Goal: Task Accomplishment & Management: Complete application form

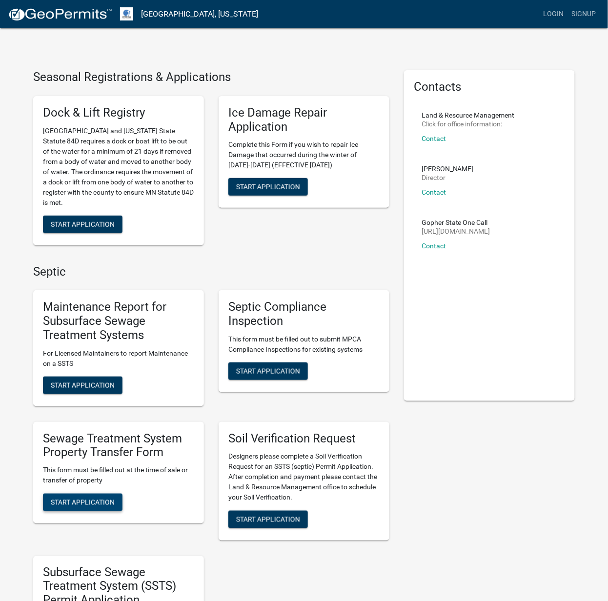
click at [96, 501] on span "Start Application" at bounding box center [83, 503] width 64 height 8
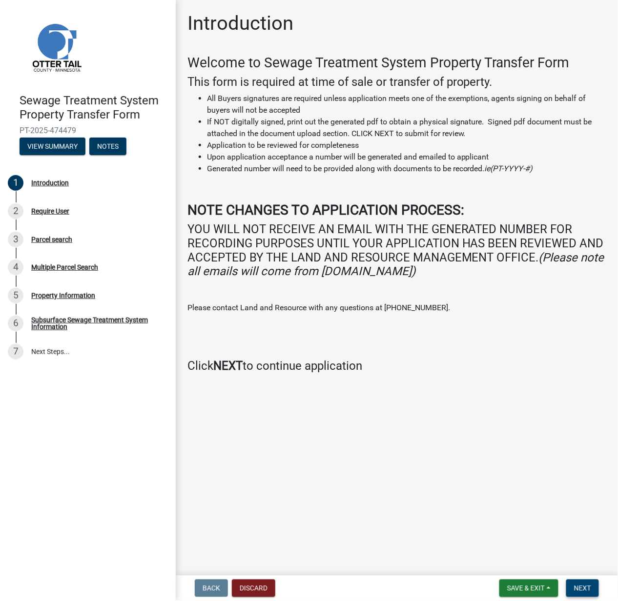
click at [588, 591] on span "Next" at bounding box center [582, 589] width 17 height 8
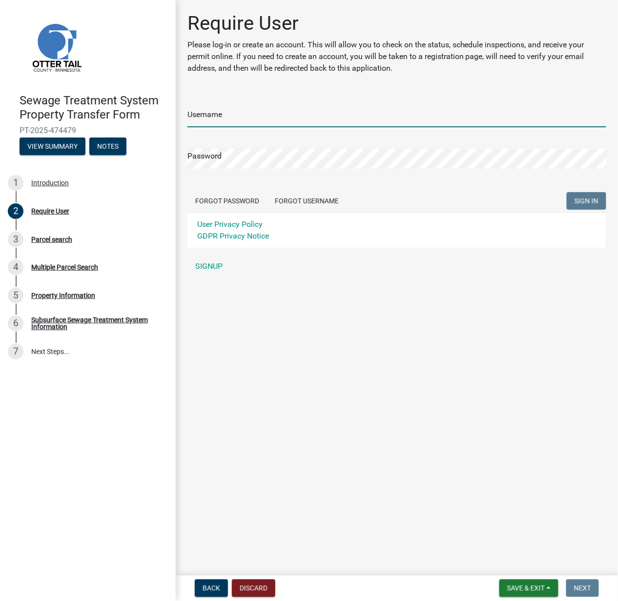
click at [249, 122] on input "Username" at bounding box center [396, 117] width 419 height 20
paste input "Pemlaw"
type input "Pemlaw"
click at [590, 200] on span "SIGN IN" at bounding box center [586, 201] width 24 height 8
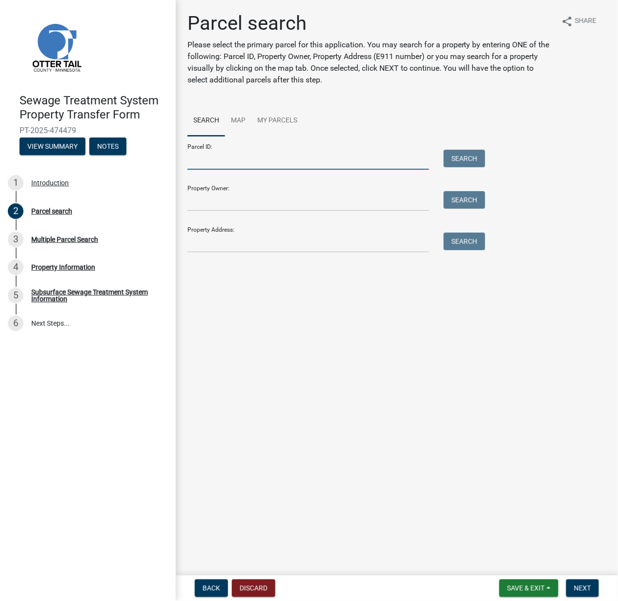
click at [229, 162] on input "Parcel ID:" at bounding box center [308, 160] width 242 height 20
paste input "71003991112000"
type input "71003991112000"
click at [575, 586] on span "Next" at bounding box center [582, 589] width 17 height 8
click at [267, 164] on input "71003991112000" at bounding box center [308, 160] width 242 height 20
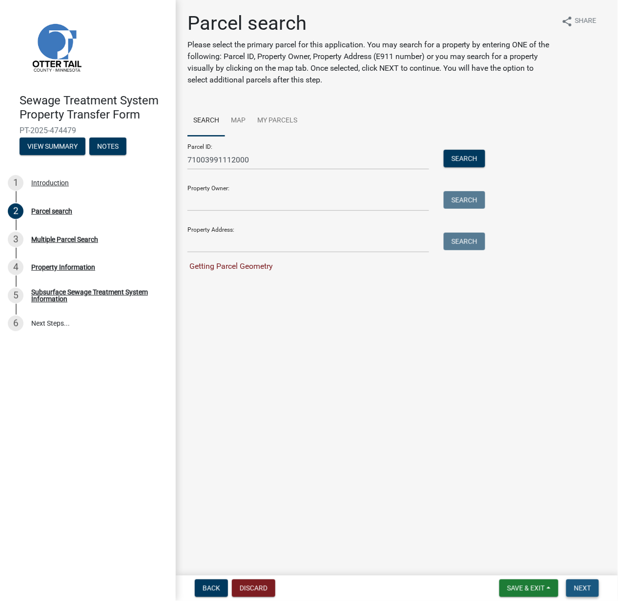
click at [583, 587] on span "Next" at bounding box center [582, 589] width 17 height 8
click at [470, 151] on button "Search" at bounding box center [464, 159] width 41 height 18
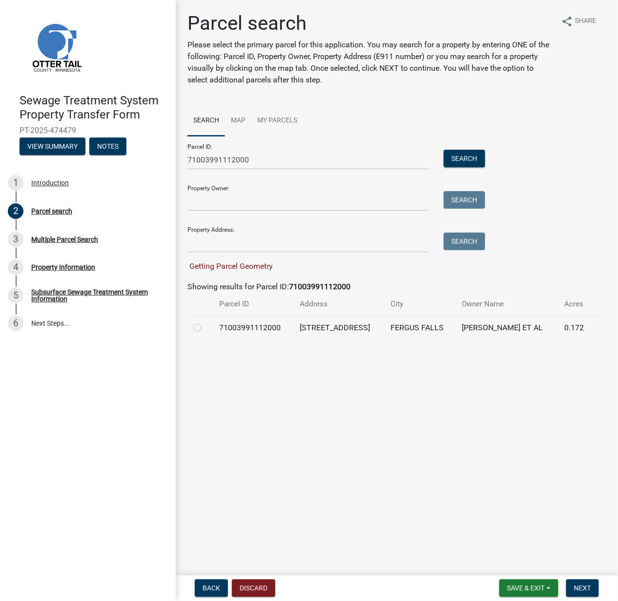
click at [197, 332] on div at bounding box center [200, 328] width 14 height 12
click at [205, 322] on label at bounding box center [205, 322] width 0 height 0
click at [205, 323] on input "radio" at bounding box center [208, 325] width 6 height 6
radio input "true"
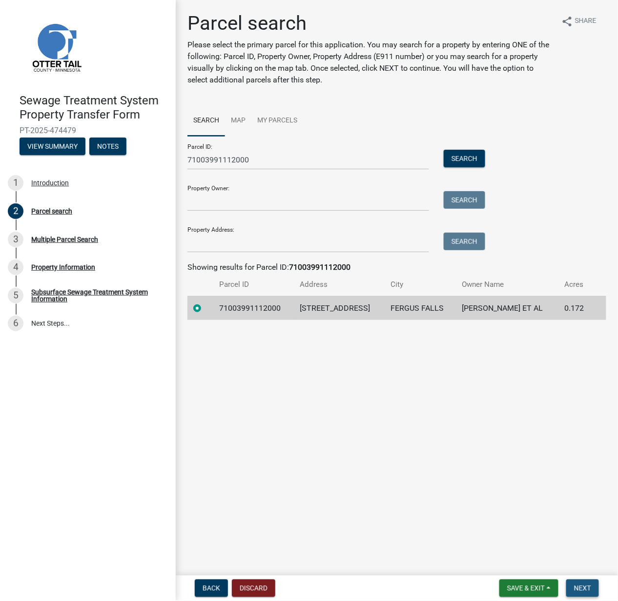
click at [582, 594] on button "Next" at bounding box center [582, 589] width 33 height 18
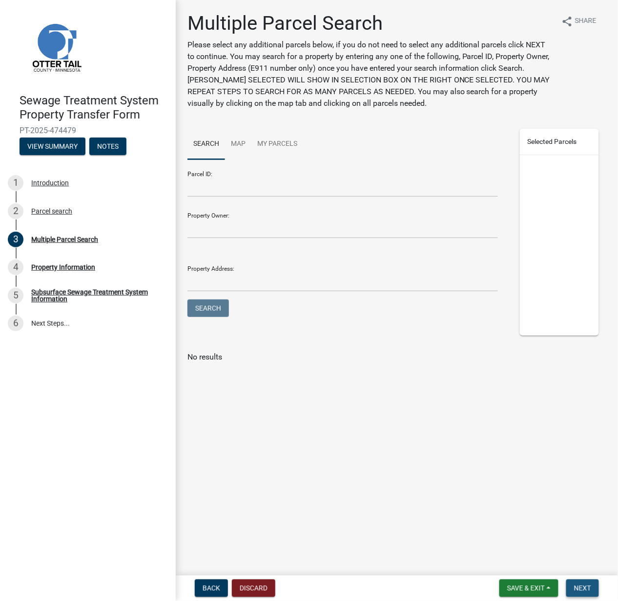
click at [585, 585] on span "Next" at bounding box center [582, 589] width 17 height 8
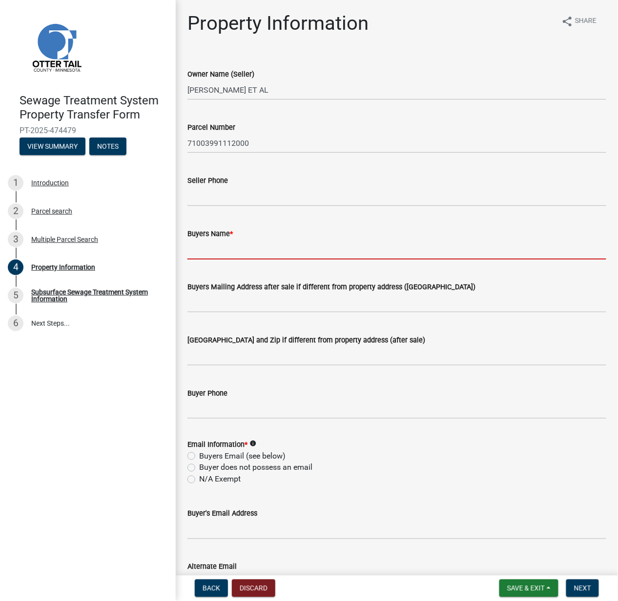
click at [238, 249] on input "Buyers Name *" at bounding box center [396, 250] width 419 height 20
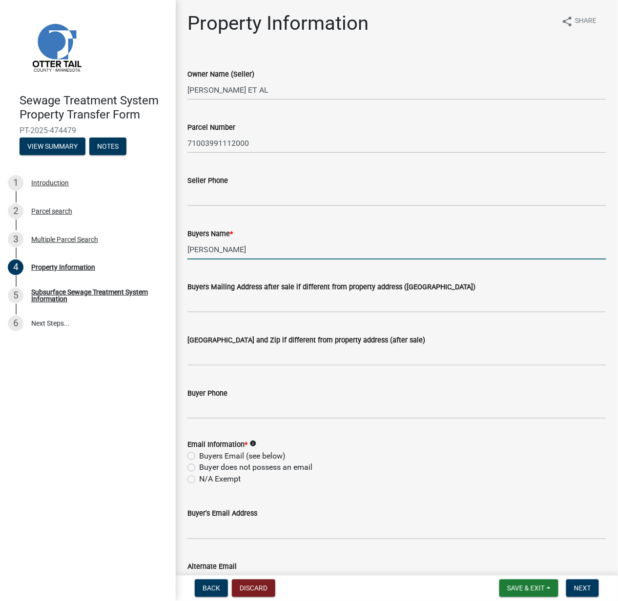
type input "[PERSON_NAME]"
click at [199, 478] on label "N/A Exempt" at bounding box center [219, 480] width 41 height 12
click at [199, 478] on input "N/A Exempt" at bounding box center [202, 477] width 6 height 6
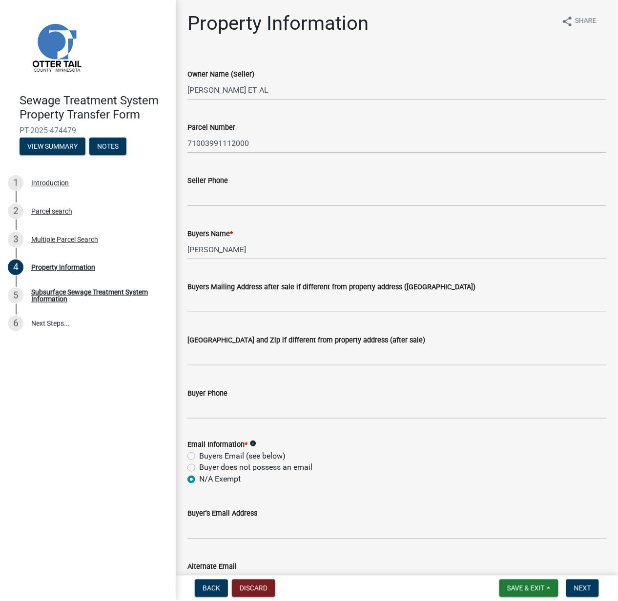
radio input "true"
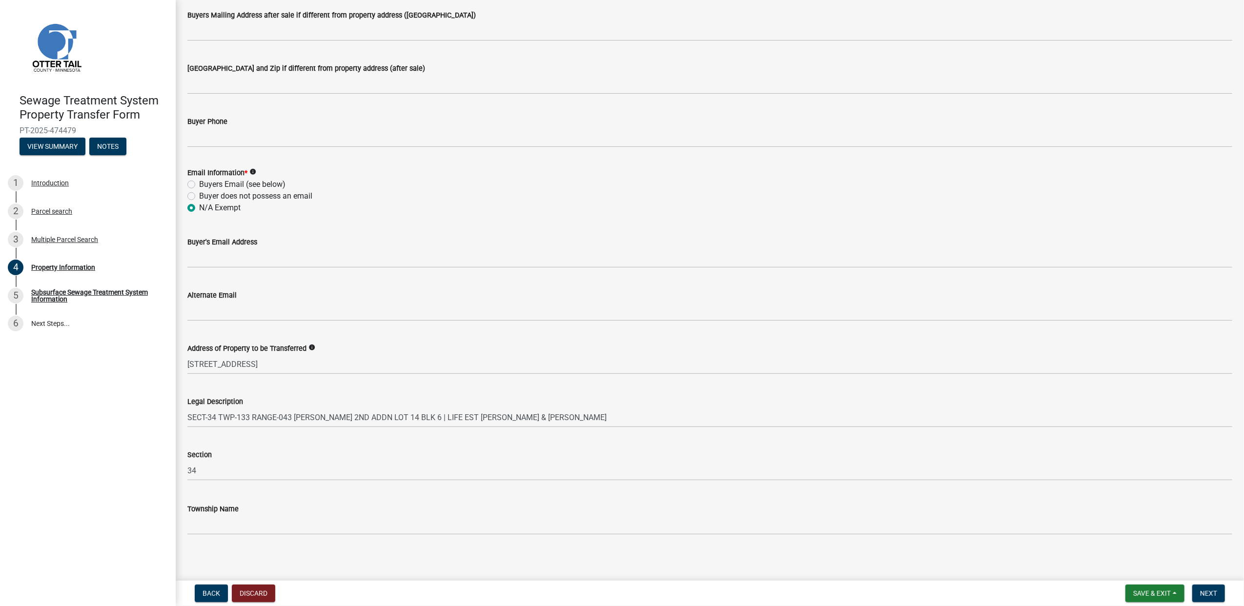
scroll to position [275, 0]
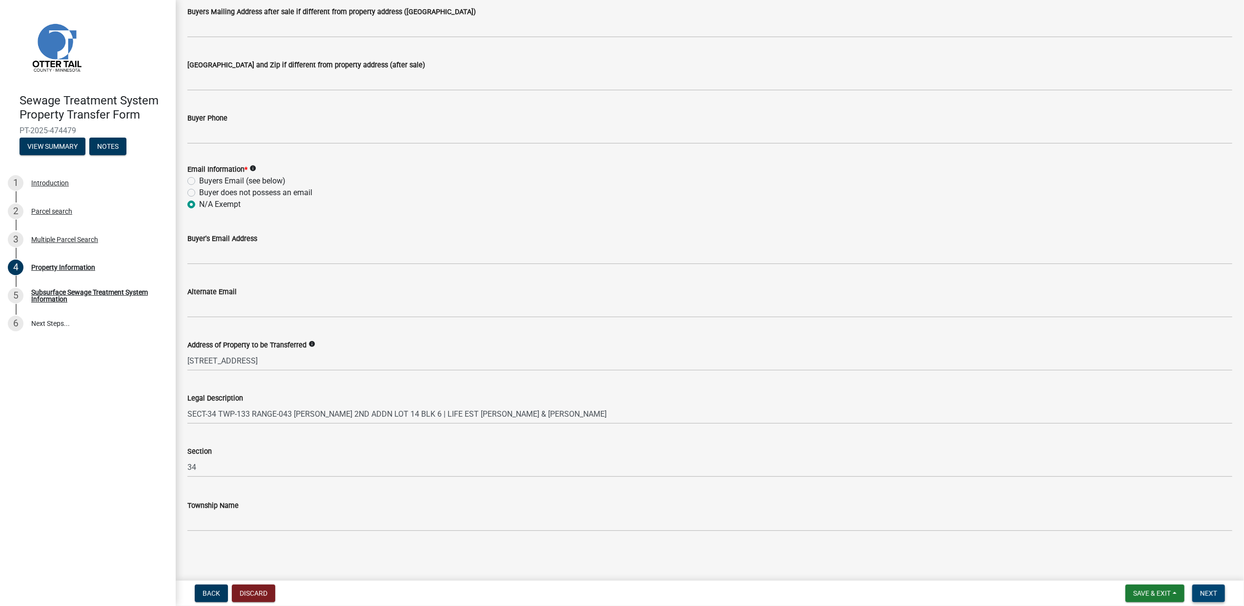
click at [608, 587] on button "Next" at bounding box center [1208, 594] width 33 height 18
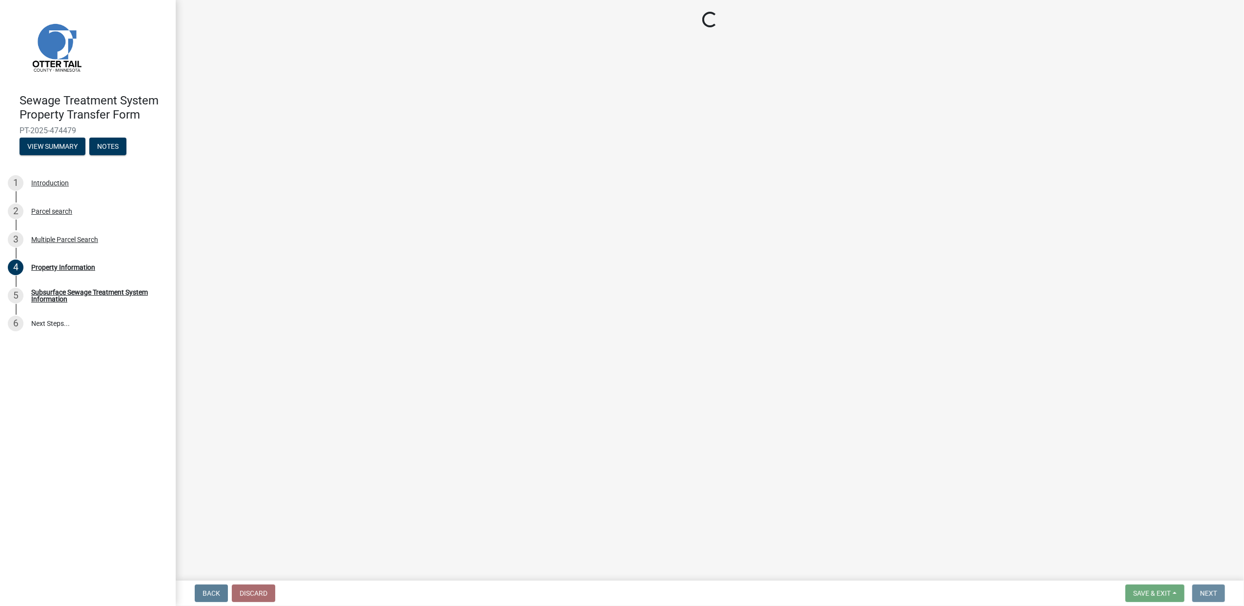
scroll to position [0, 0]
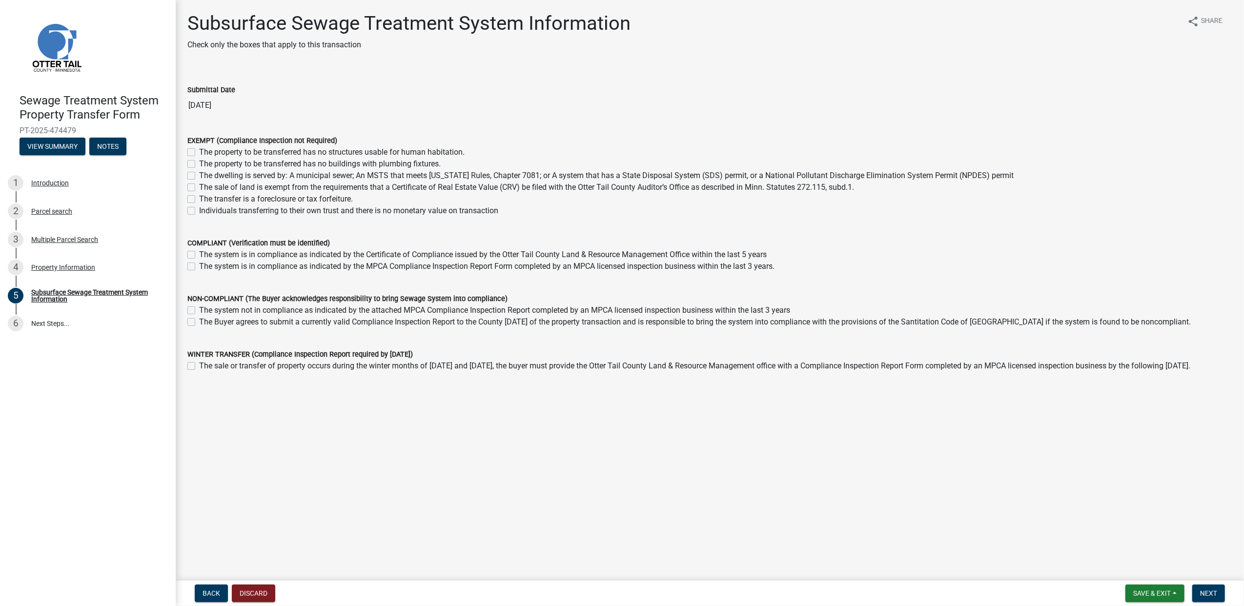
click at [199, 186] on label "The sale of land is exempt from the requirements that a Certificate of Real Est…" at bounding box center [526, 188] width 655 height 12
click at [199, 186] on input "The sale of land is exempt from the requirements that a Certificate of Real Est…" at bounding box center [202, 185] width 6 height 6
checkbox input "true"
checkbox input "false"
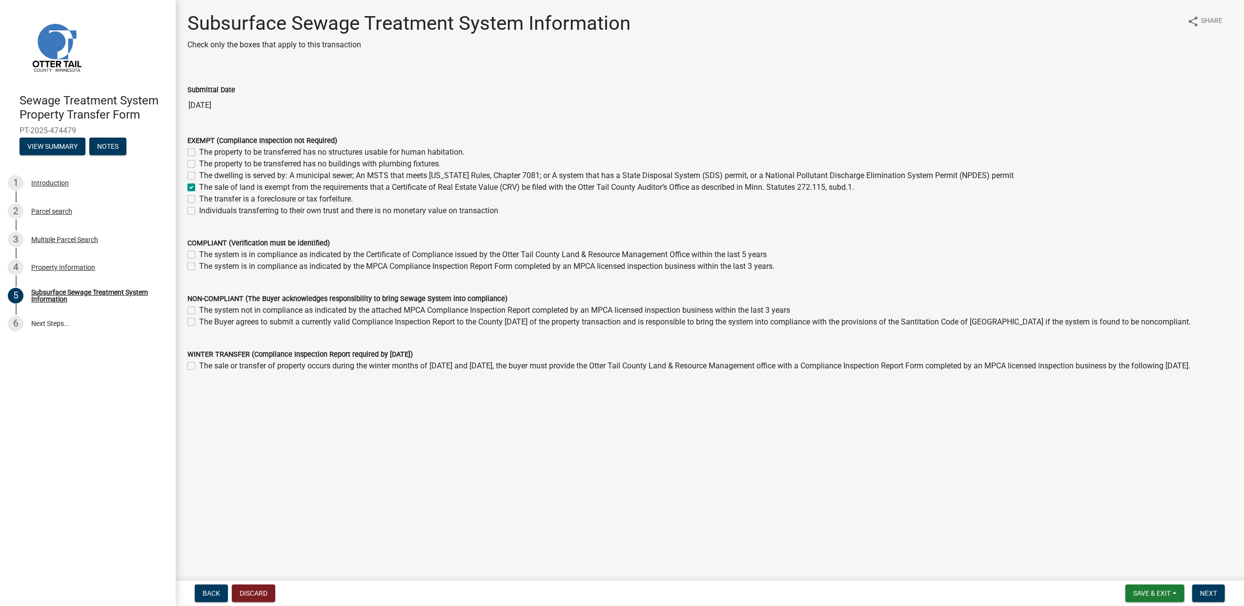
checkbox input "false"
checkbox input "true"
checkbox input "false"
click at [608, 592] on span "Next" at bounding box center [1208, 594] width 17 height 8
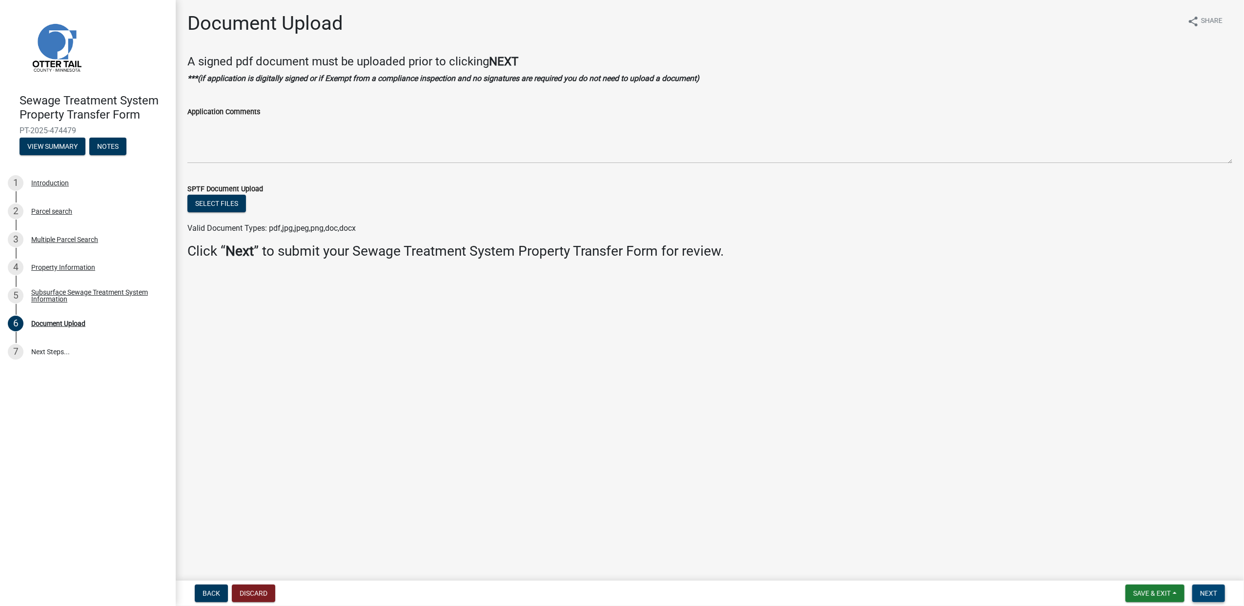
click at [608, 592] on span "Next" at bounding box center [1208, 594] width 17 height 8
